Goal: Information Seeking & Learning: Learn about a topic

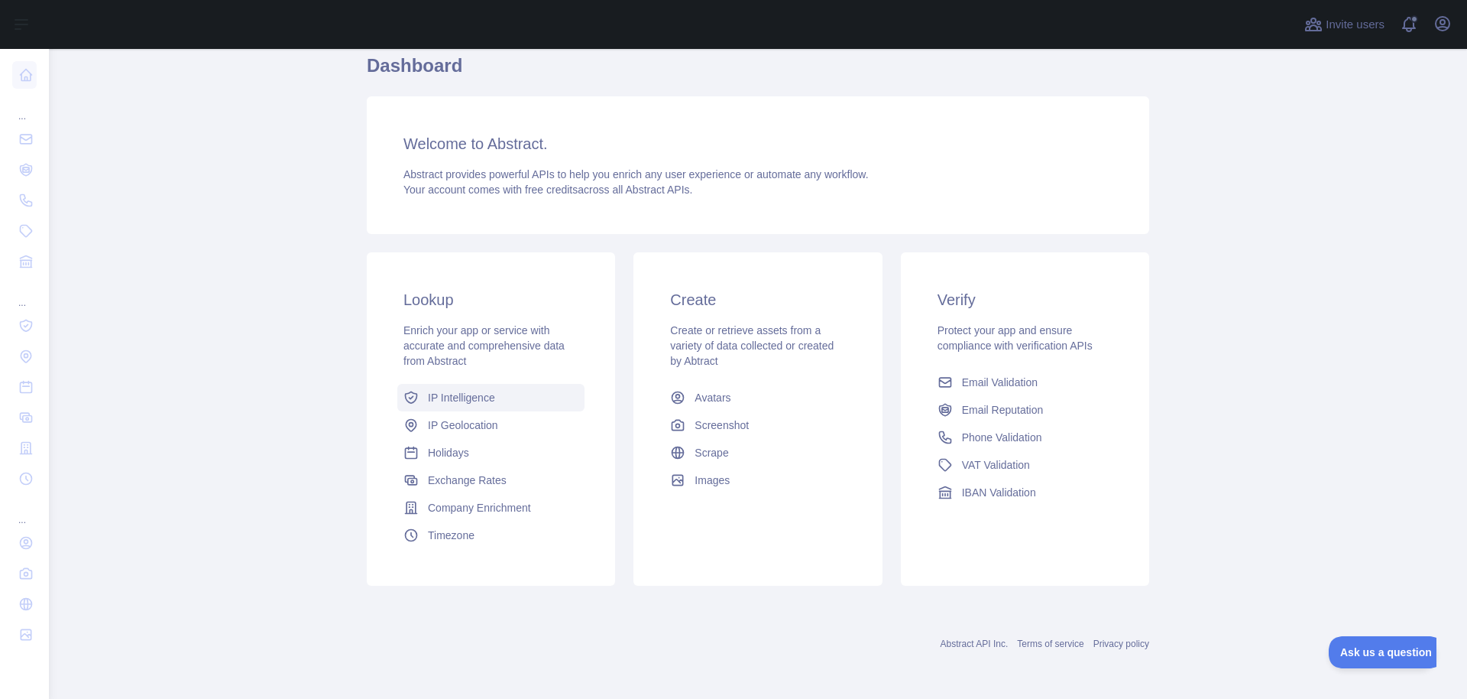
click at [462, 405] on link "IP Intelligence" at bounding box center [490, 398] width 187 height 28
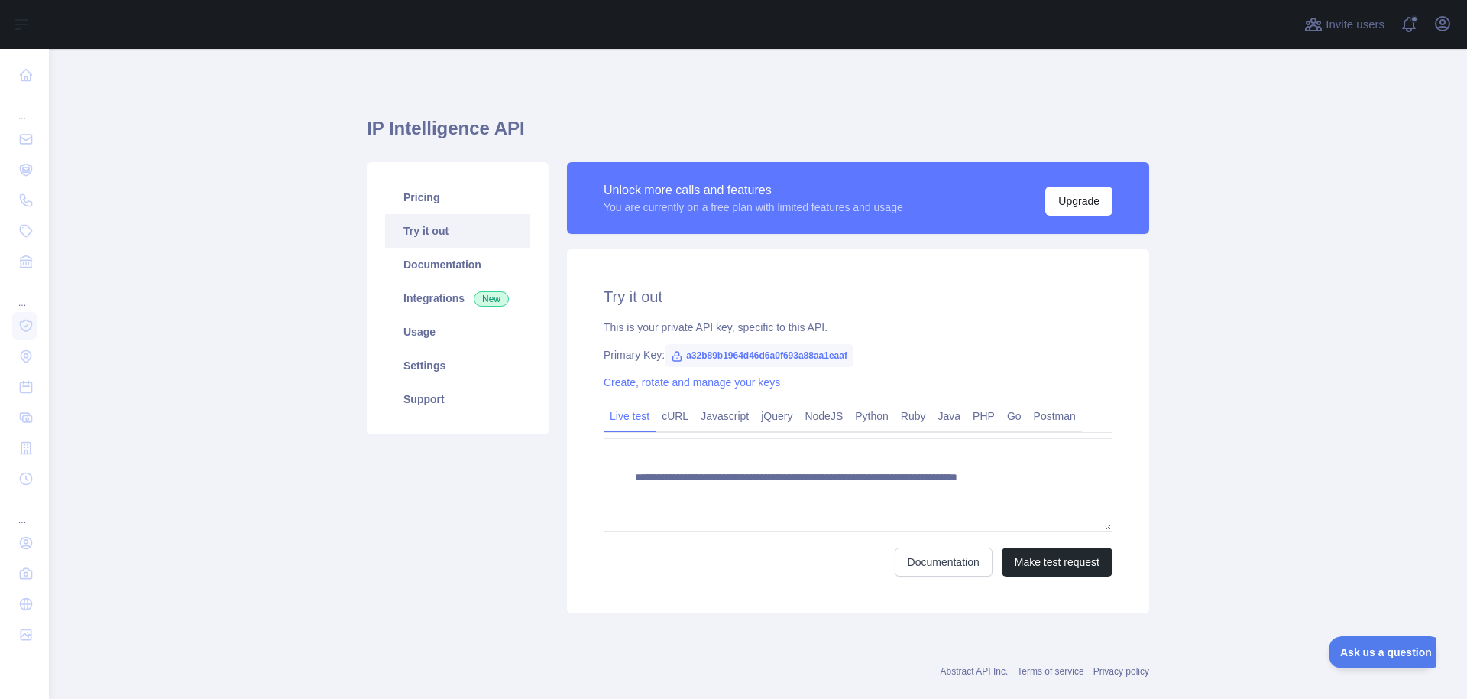
type textarea "**********"
click at [676, 359] on icon at bounding box center [677, 356] width 12 height 12
drag, startPoint x: 853, startPoint y: 353, endPoint x: 684, endPoint y: 360, distance: 169.0
click at [684, 360] on span "a32b89b1964d46d6a0f693a88aa1eaaf" at bounding box center [759, 355] width 189 height 23
copy span "a32b89b1964d46d6a0f693a88aa1eaaf"
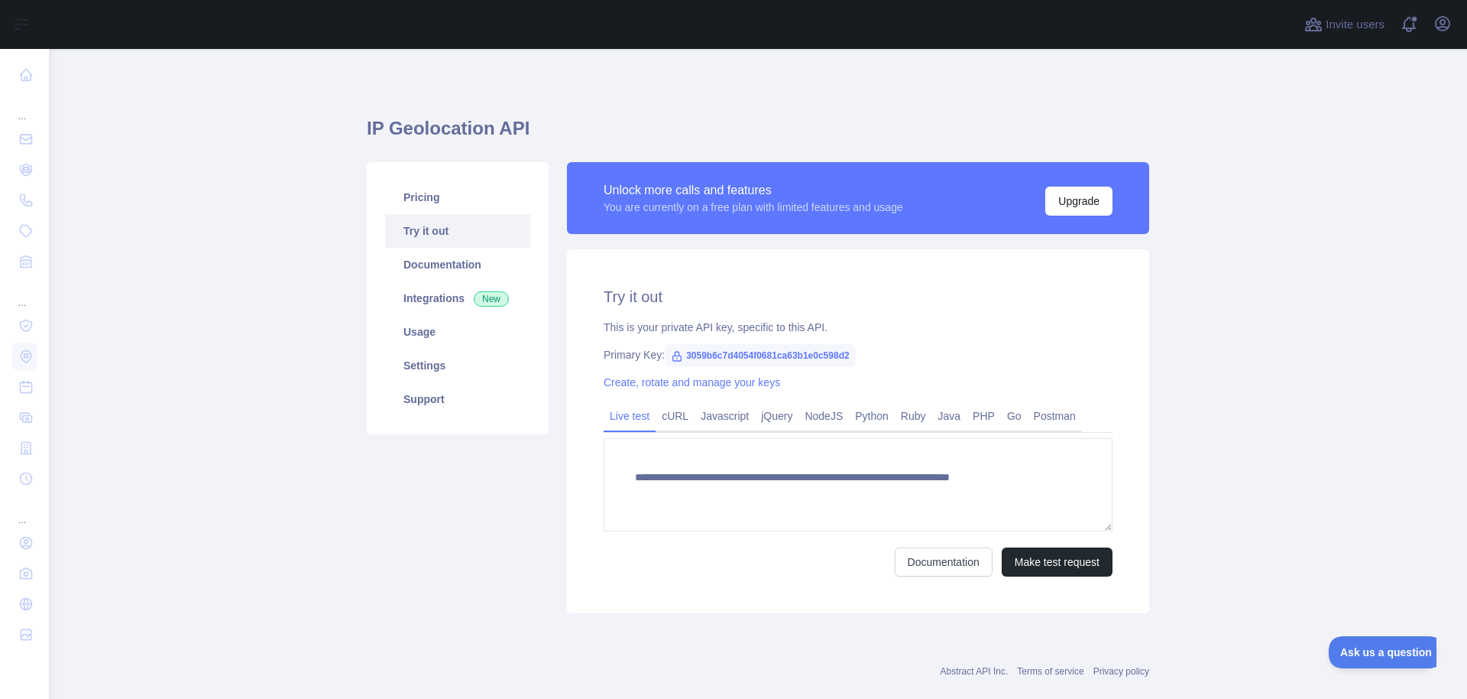
click at [734, 357] on span "3059b6c7d4054f0681ca63b1e0c598d2" at bounding box center [760, 355] width 191 height 23
click at [735, 356] on span "3059b6c7d4054f0681ca63b1e0c598d2" at bounding box center [760, 355] width 191 height 23
click at [737, 352] on span "3059b6c7d4054f0681ca63b1e0c598d2" at bounding box center [760, 355] width 191 height 23
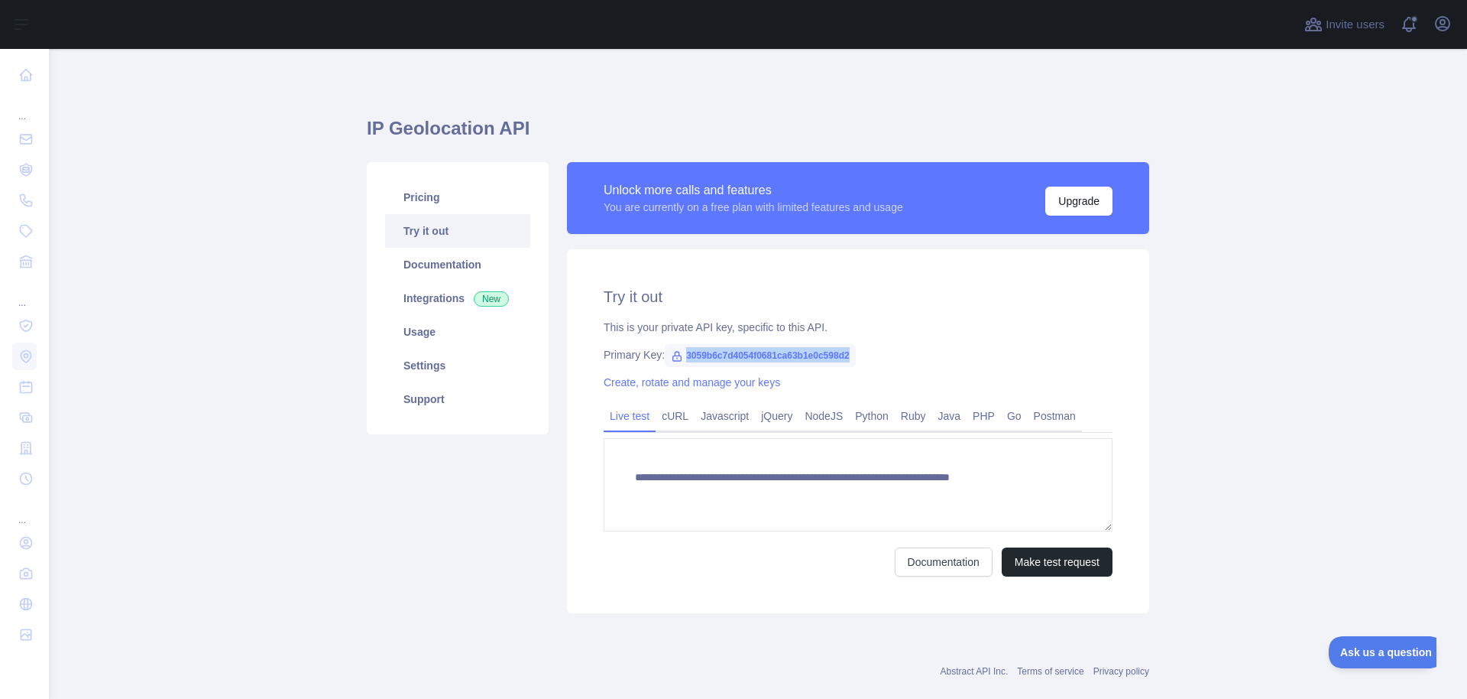
copy span "3059b6c7d4054f0681ca63b1e0c598d2"
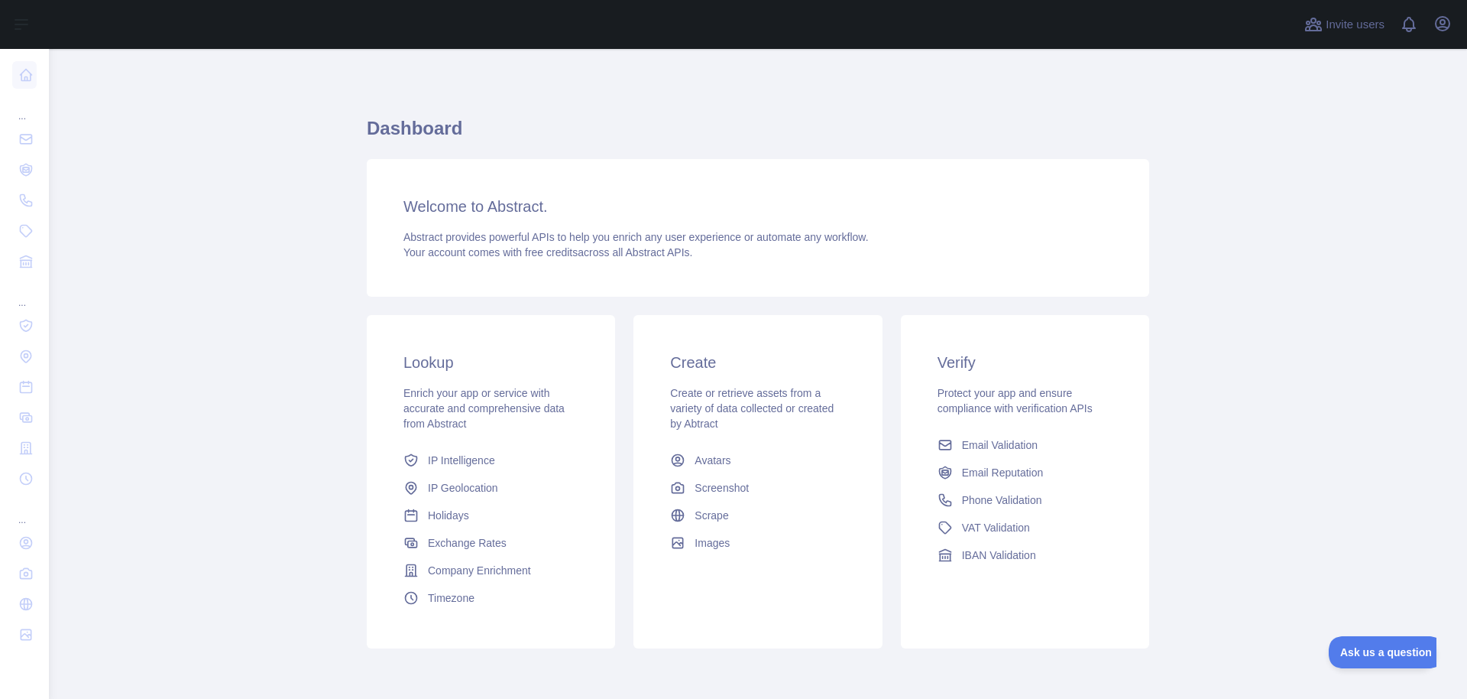
scroll to position [63, 0]
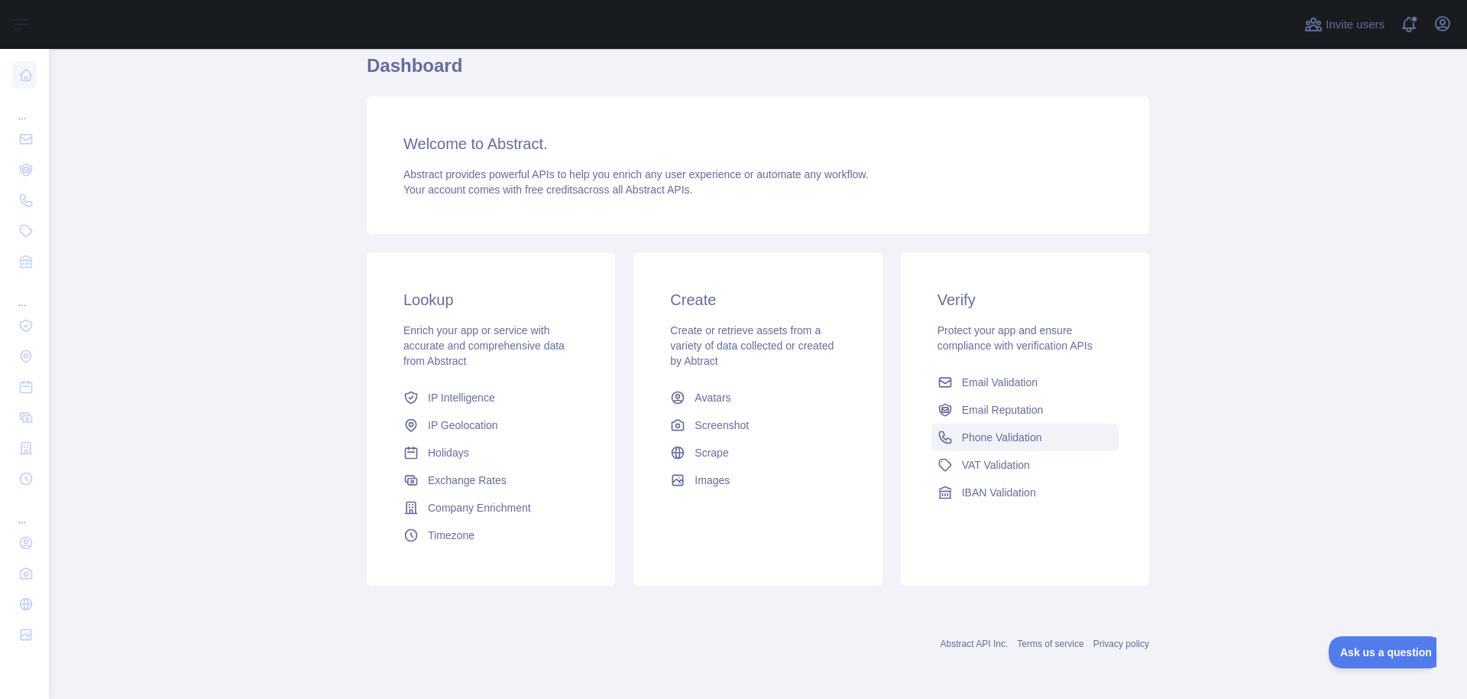
click at [1010, 435] on span "Phone Validation" at bounding box center [1002, 437] width 80 height 15
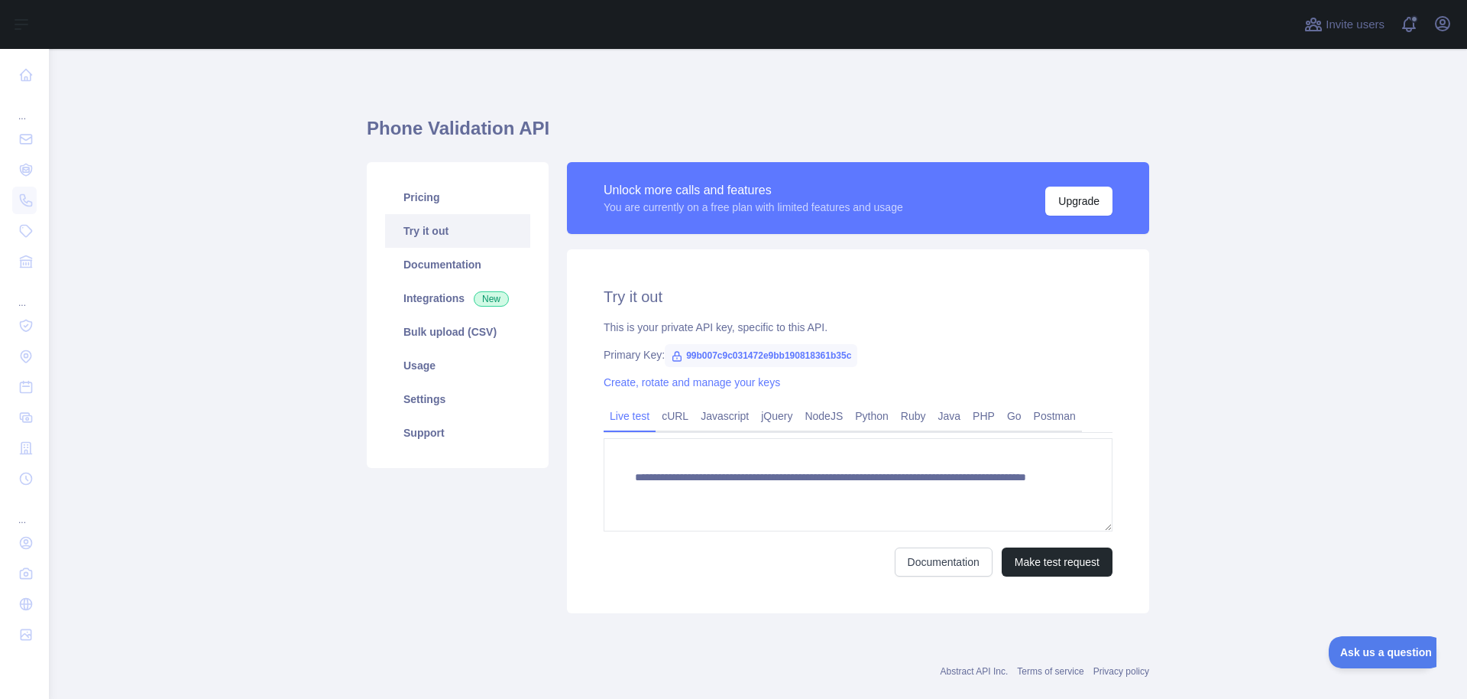
click at [734, 356] on span "99b007c9c031472e9bb190818361b35c" at bounding box center [761, 355] width 193 height 23
copy span "99b007c9c031472e9bb190818361b35c"
click at [429, 196] on link "Pricing" at bounding box center [457, 197] width 145 height 34
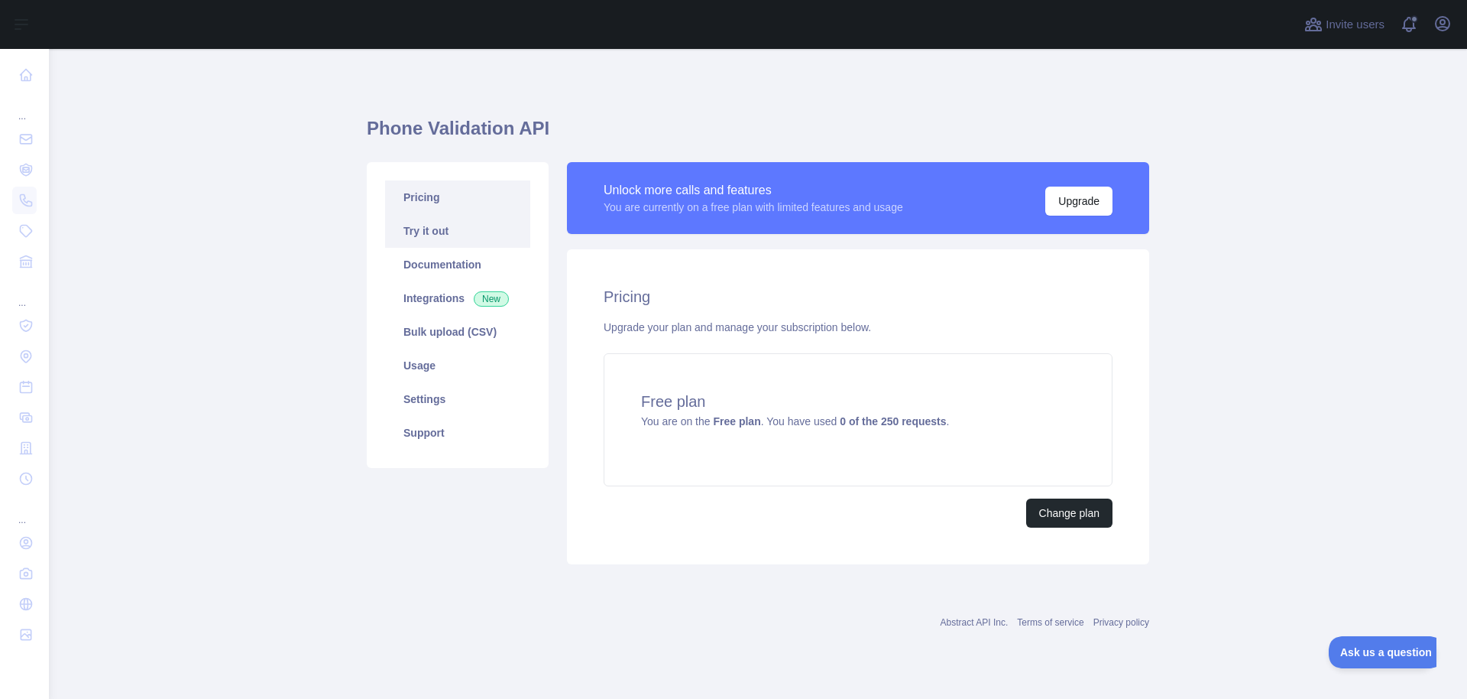
click at [432, 226] on link "Try it out" at bounding box center [457, 231] width 145 height 34
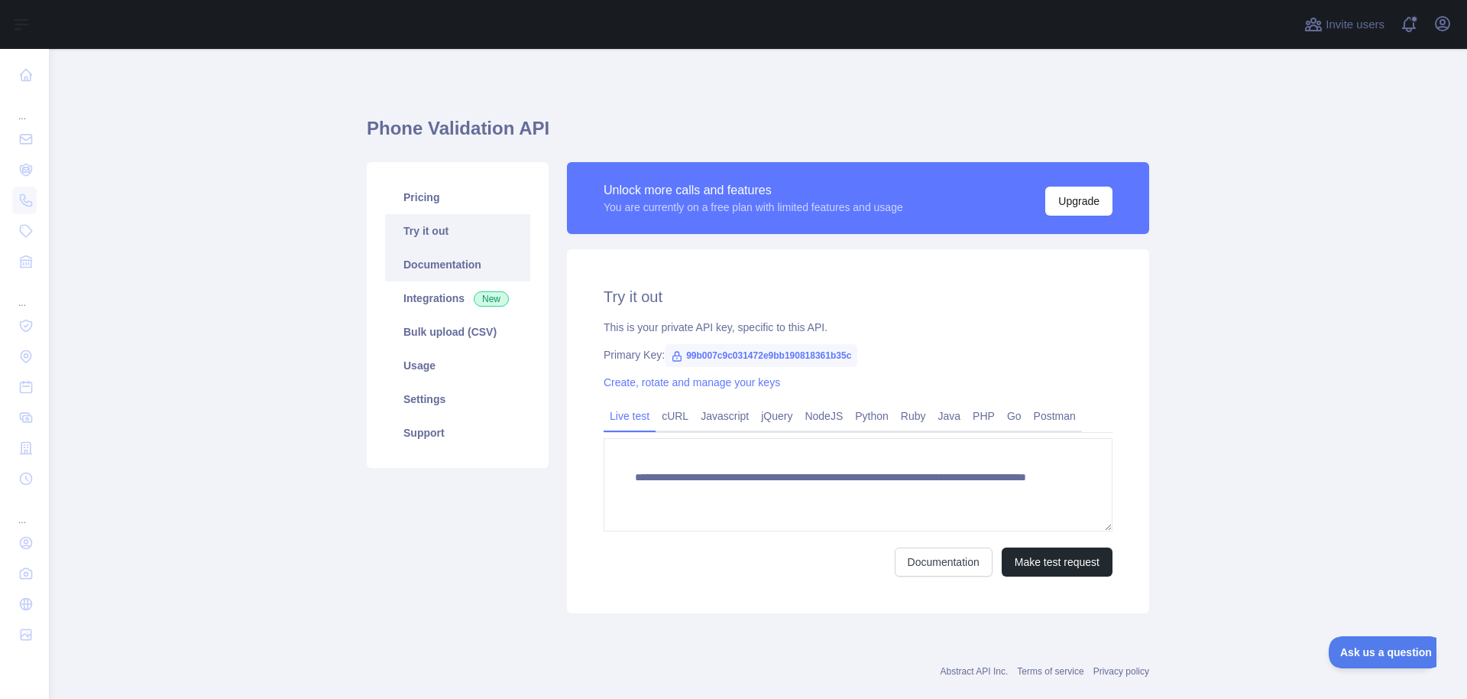
click at [438, 263] on link "Documentation" at bounding box center [457, 265] width 145 height 34
